Goal: Entertainment & Leisure: Consume media (video, audio)

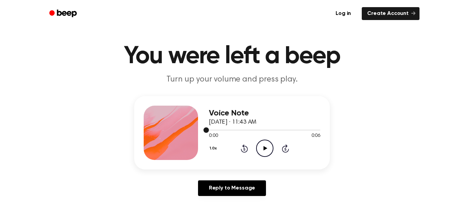
scroll to position [15, 0]
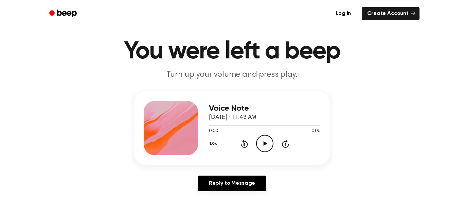
click at [260, 138] on icon "Play Audio" at bounding box center [264, 143] width 17 height 17
click at [262, 138] on icon "Play Audio" at bounding box center [264, 143] width 17 height 17
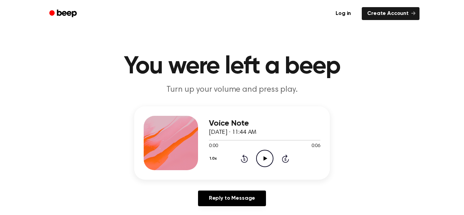
click at [260, 160] on icon "Play Audio" at bounding box center [264, 158] width 17 height 17
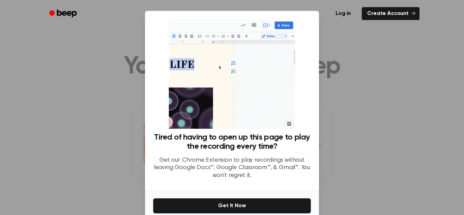
click at [344, 142] on div at bounding box center [232, 107] width 464 height 215
click at [332, 136] on div at bounding box center [232, 107] width 464 height 215
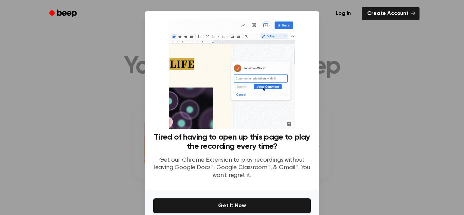
click at [332, 136] on div at bounding box center [232, 107] width 464 height 215
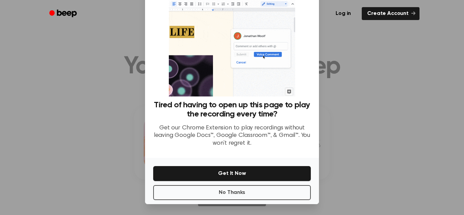
scroll to position [30, 0]
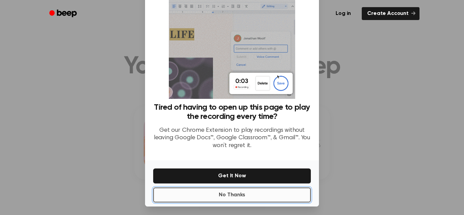
click at [247, 199] on button "No Thanks" at bounding box center [232, 194] width 158 height 15
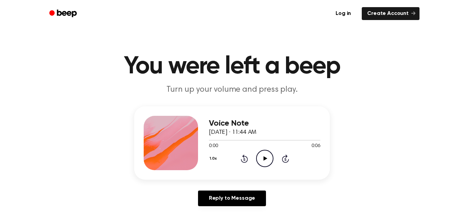
click at [262, 159] on icon "Play Audio" at bounding box center [264, 158] width 17 height 17
click at [265, 159] on icon at bounding box center [265, 158] width 4 height 4
click at [269, 154] on icon "Play Audio" at bounding box center [264, 158] width 17 height 17
click at [261, 163] on icon "Play Audio" at bounding box center [264, 158] width 17 height 17
click at [265, 158] on icon at bounding box center [265, 158] width 4 height 4
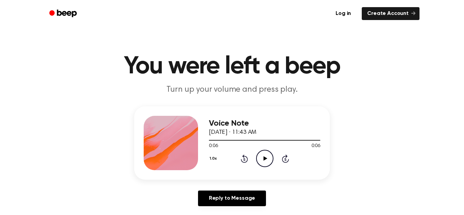
click at [265, 158] on icon at bounding box center [265, 158] width 4 height 4
click at [265, 158] on icon at bounding box center [264, 158] width 3 height 4
click at [250, 152] on div "1.0x Rewind 5 seconds Pause Audio Skip 5 seconds" at bounding box center [264, 158] width 111 height 17
click at [266, 153] on icon "Pause Audio" at bounding box center [264, 158] width 17 height 17
click at [260, 160] on icon "Play Audio" at bounding box center [264, 158] width 17 height 17
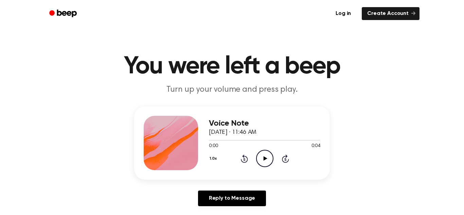
click at [268, 166] on icon "Play Audio" at bounding box center [264, 158] width 17 height 17
click at [246, 156] on icon at bounding box center [244, 158] width 7 height 8
click at [260, 160] on icon "Play Audio" at bounding box center [264, 158] width 17 height 17
click at [264, 157] on icon at bounding box center [265, 158] width 4 height 4
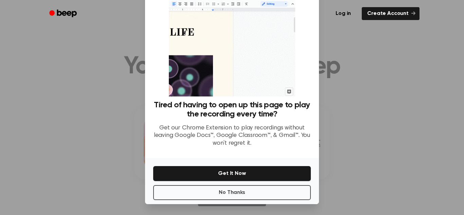
scroll to position [29, 0]
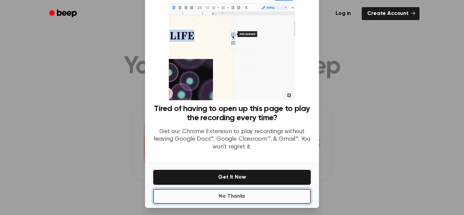
click at [238, 189] on button "No Thanks" at bounding box center [232, 196] width 158 height 15
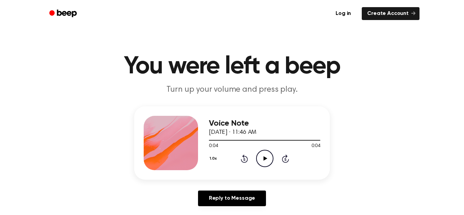
click at [245, 157] on icon "Rewind 5 seconds" at bounding box center [243, 158] width 7 height 9
click at [260, 157] on icon "Play Audio" at bounding box center [264, 158] width 17 height 17
click at [263, 155] on icon "Play Audio" at bounding box center [264, 158] width 17 height 17
click at [261, 158] on icon "Play Audio" at bounding box center [264, 158] width 17 height 17
